Goal: Task Accomplishment & Management: Use online tool/utility

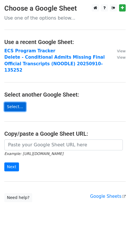
click at [16, 104] on link "Select..." at bounding box center [15, 106] width 22 height 9
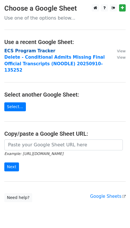
click at [35, 51] on strong "ECS Program Tracker" at bounding box center [29, 50] width 51 height 5
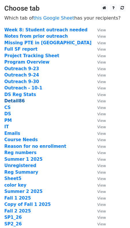
click at [17, 100] on strong "Detail86" at bounding box center [14, 100] width 20 height 5
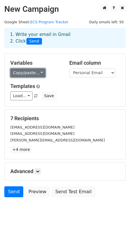
click at [27, 72] on link "Copy/paste..." at bounding box center [27, 72] width 35 height 9
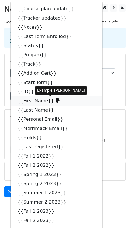
click at [24, 100] on link "{{First Name}}" at bounding box center [57, 100] width 92 height 9
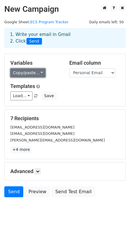
click at [39, 74] on link "Copy/paste..." at bounding box center [27, 72] width 35 height 9
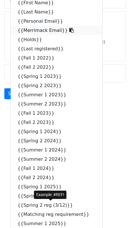
scroll to position [230, 0]
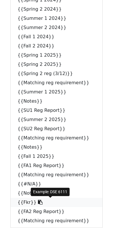
click at [26, 203] on link "{{Fkr}}" at bounding box center [57, 202] width 92 height 9
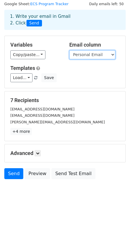
click at [104, 52] on select "Course plan update Tracker updated Notes Last Term Enrolled Status Progam Track…" at bounding box center [92, 54] width 46 height 9
select select "Merrimack Email"
click at [69, 50] on select "Course plan update Tracker updated Notes Last Term Enrolled Status Progam Track…" at bounding box center [92, 54] width 46 height 9
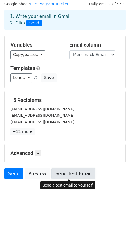
click at [64, 173] on link "Send Test Email" at bounding box center [73, 173] width 44 height 11
